Goal: Navigation & Orientation: Find specific page/section

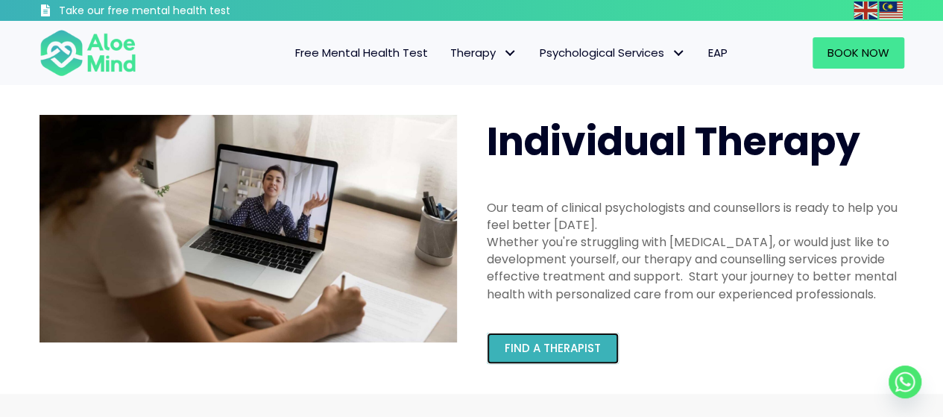
click at [553, 336] on link "Find a therapist" at bounding box center [553, 347] width 132 height 31
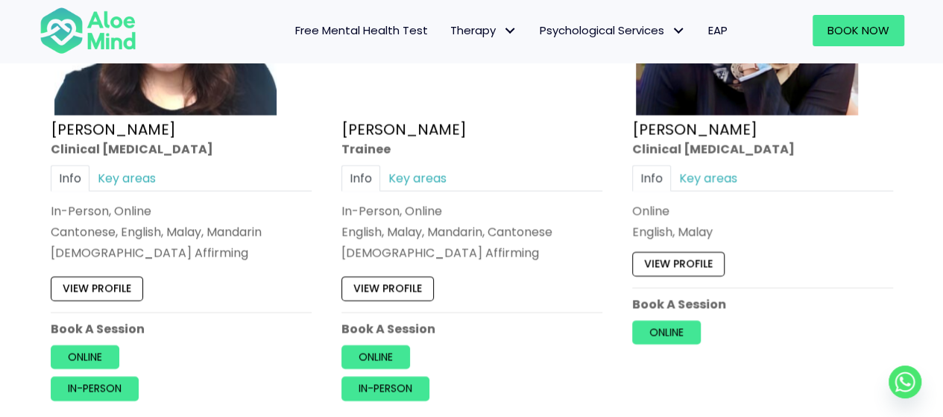
scroll to position [4174, 0]
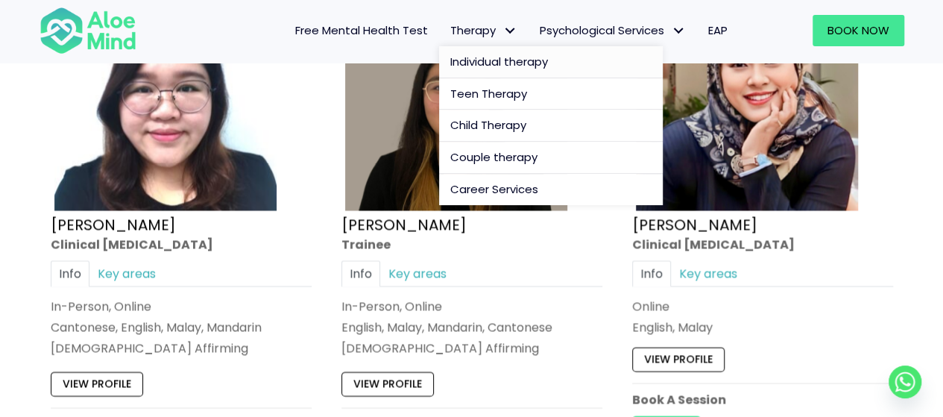
click at [472, 54] on span "Individual therapy" at bounding box center [499, 62] width 98 height 16
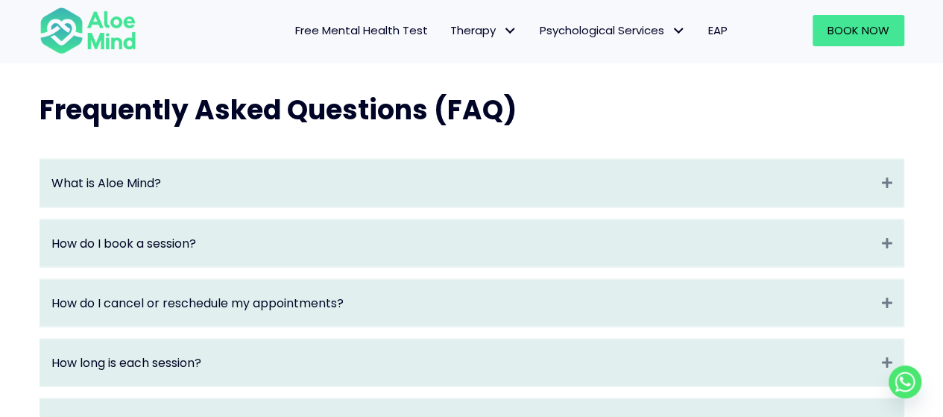
scroll to position [1565, 0]
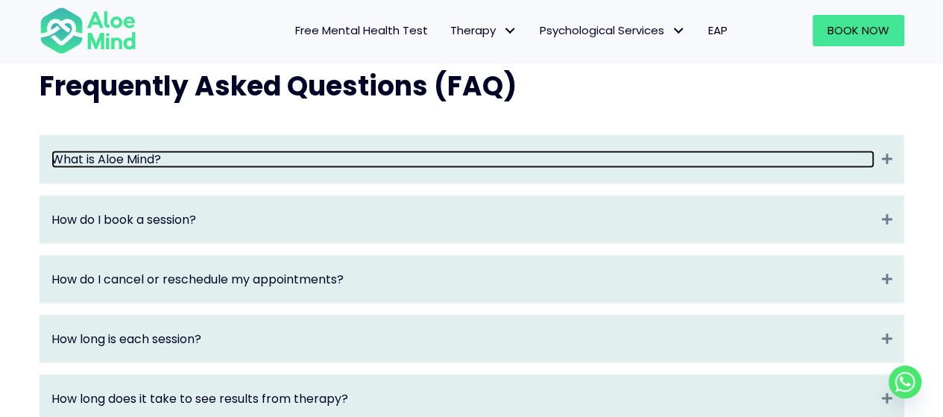
click at [293, 168] on link "What is Aloe Mind?" at bounding box center [462, 159] width 823 height 17
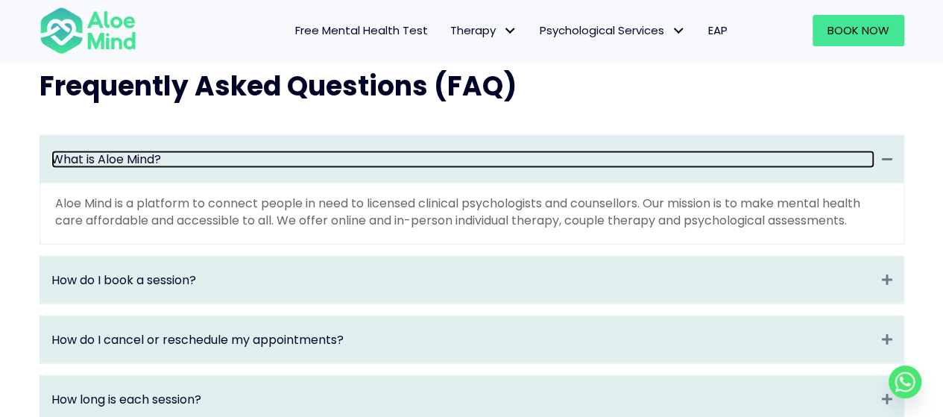
click at [292, 168] on link "What is Aloe Mind?" at bounding box center [462, 159] width 823 height 17
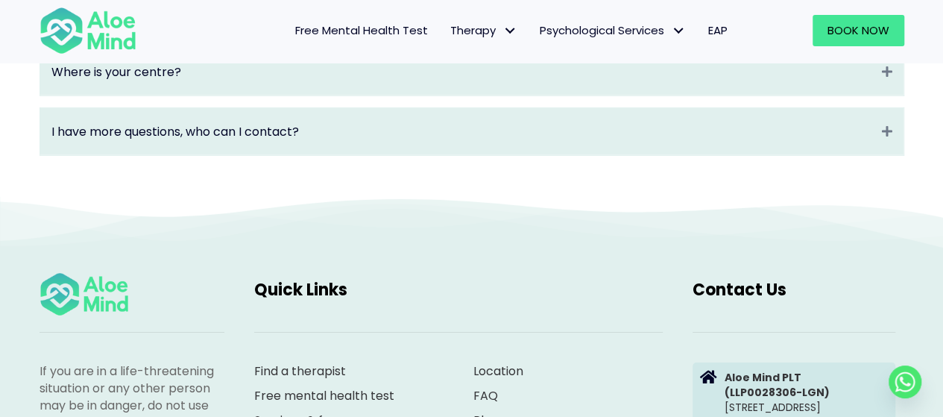
scroll to position [2534, 0]
